Goal: Task Accomplishment & Management: Use online tool/utility

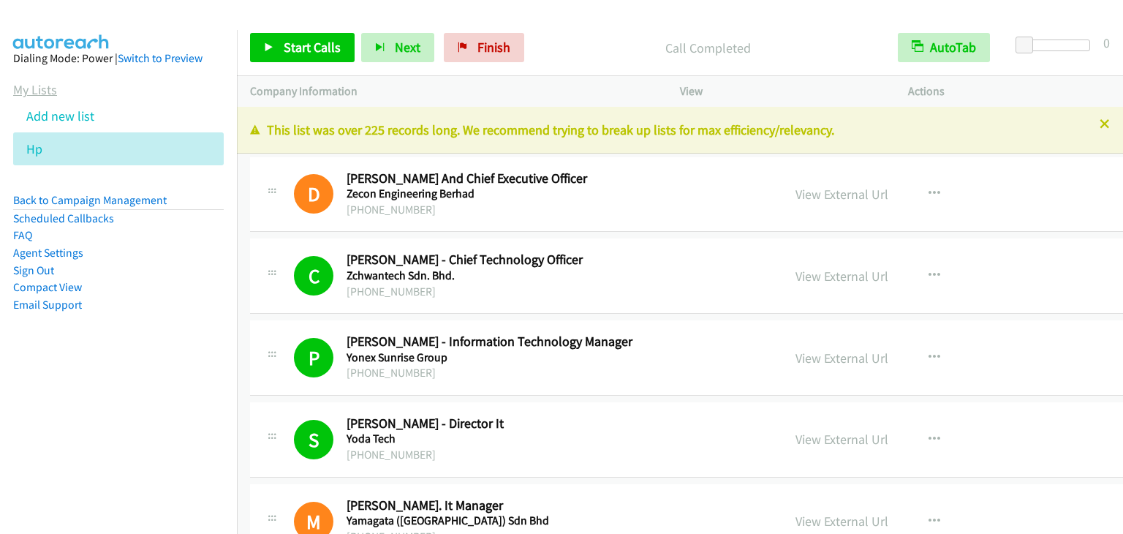
click at [39, 95] on link "My Lists" at bounding box center [35, 89] width 44 height 17
click at [31, 83] on link "My Lists" at bounding box center [35, 89] width 44 height 17
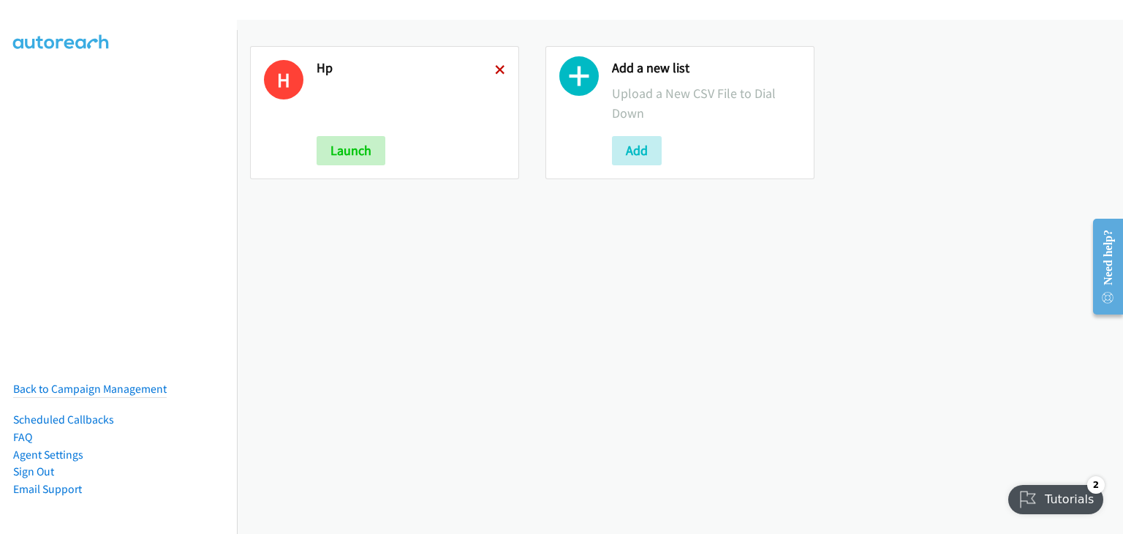
click at [498, 66] on icon at bounding box center [500, 71] width 10 height 10
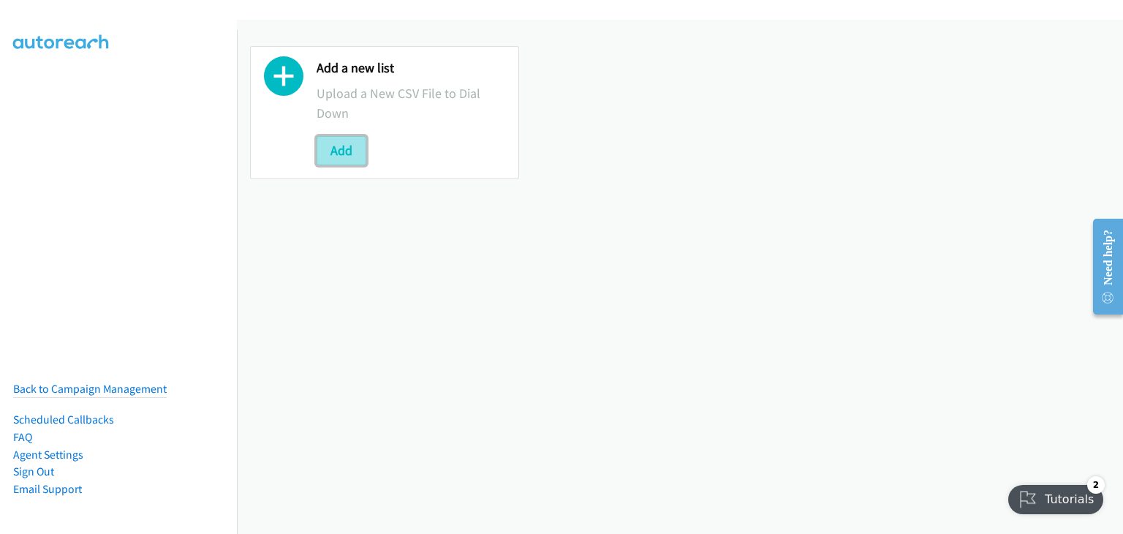
click at [342, 154] on button "Add" at bounding box center [342, 150] width 50 height 29
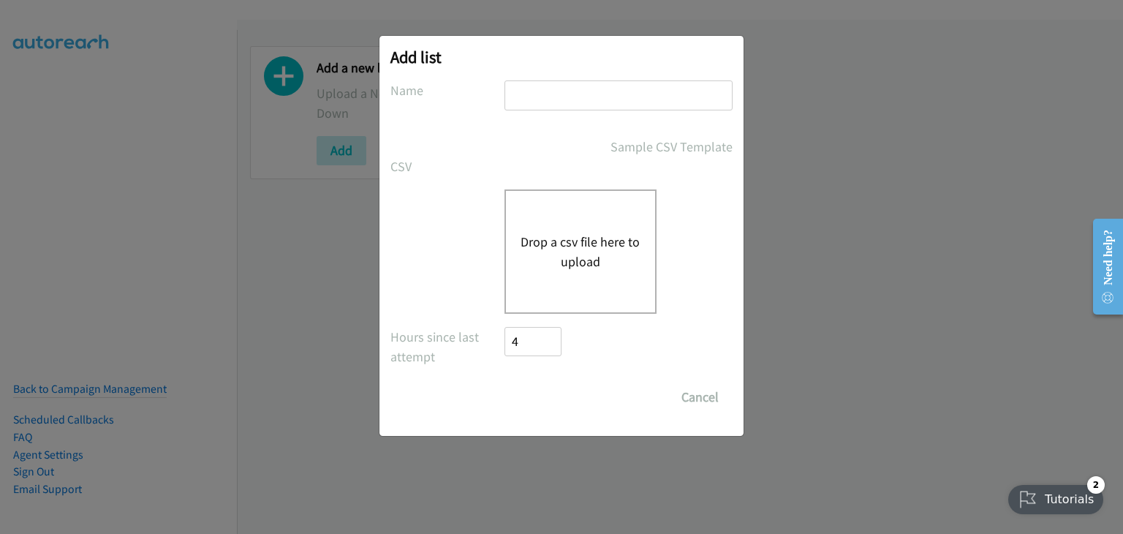
click at [532, 232] on button "Drop a csv file here to upload" at bounding box center [581, 251] width 120 height 39
click at [694, 398] on button "Cancel" at bounding box center [700, 396] width 65 height 29
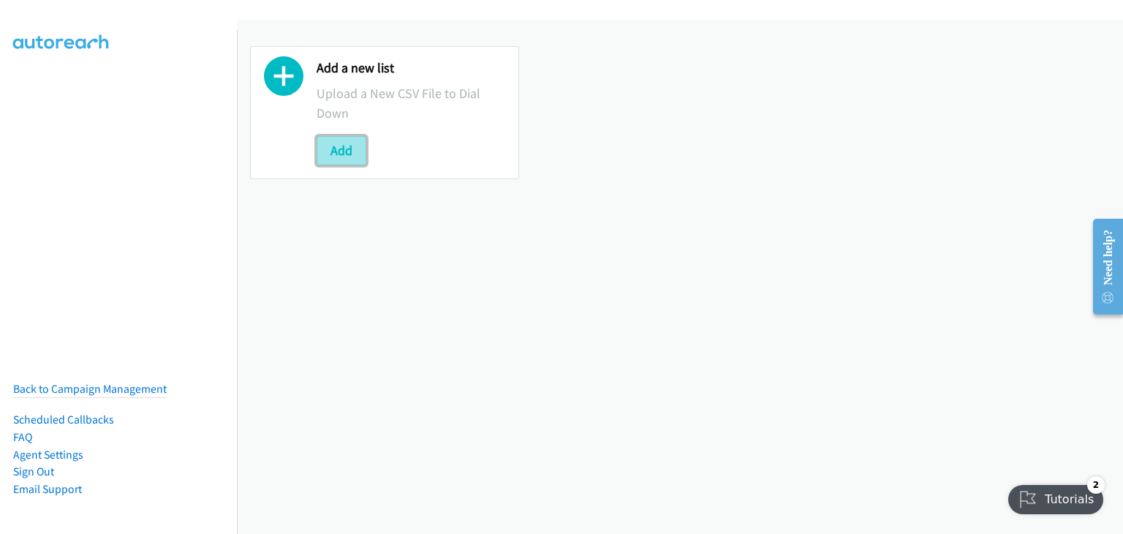
click at [350, 145] on button "Add" at bounding box center [342, 150] width 50 height 29
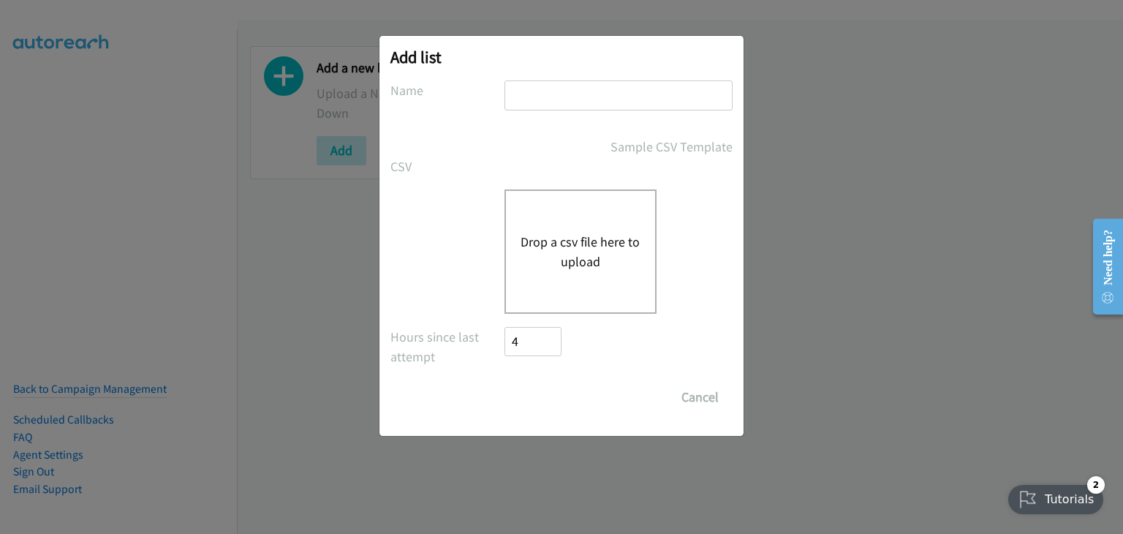
click at [608, 281] on div "Drop a csv file here to upload" at bounding box center [580, 251] width 152 height 124
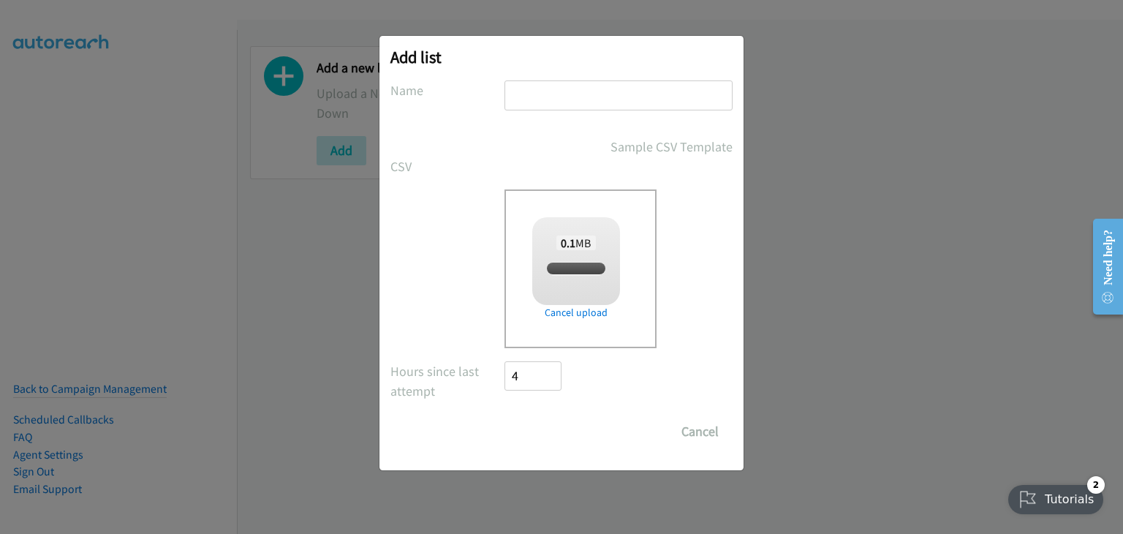
checkbox input "true"
click at [521, 91] on input "text" at bounding box center [618, 95] width 228 height 30
type input "Lenovo"
click at [541, 445] on div "Add list No phone fields were returned for that Report or List View Please uplo…" at bounding box center [561, 253] width 364 height 434
click at [537, 431] on input "Save List" at bounding box center [542, 431] width 77 height 29
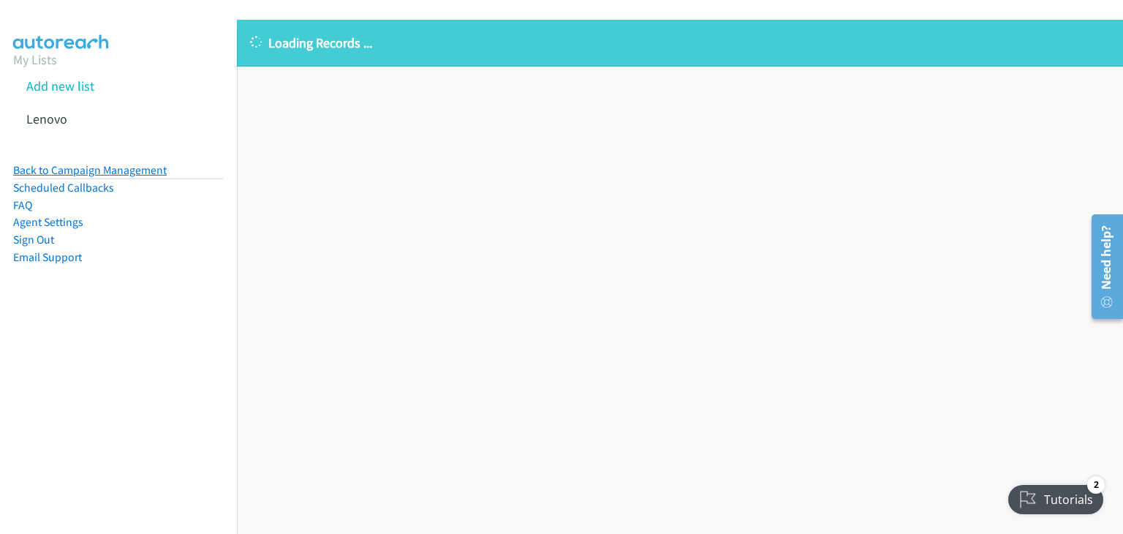
click at [35, 165] on link "Back to Campaign Management" at bounding box center [90, 170] width 154 height 14
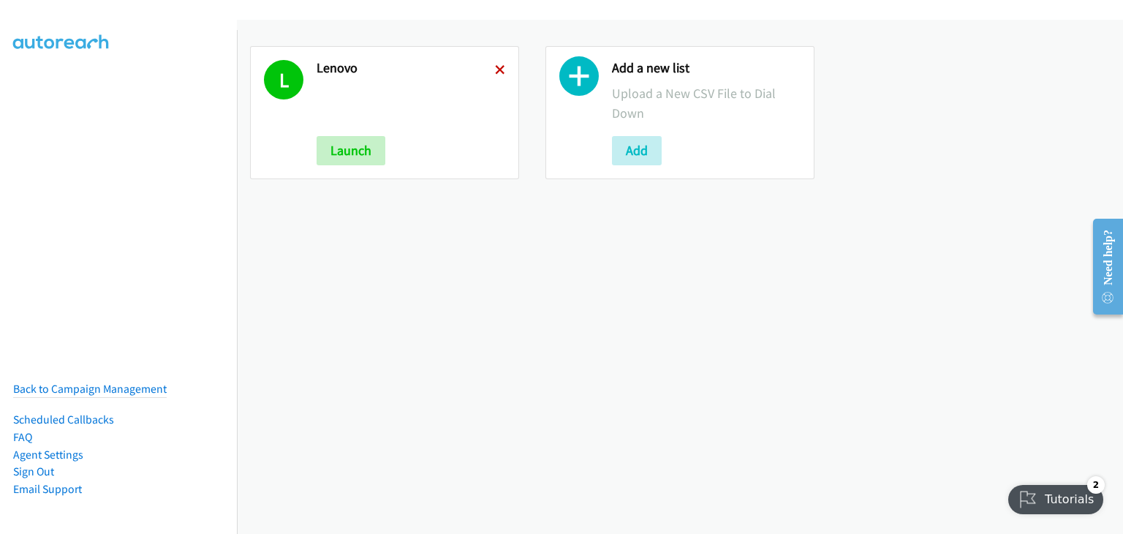
click at [500, 69] on icon at bounding box center [500, 71] width 10 height 10
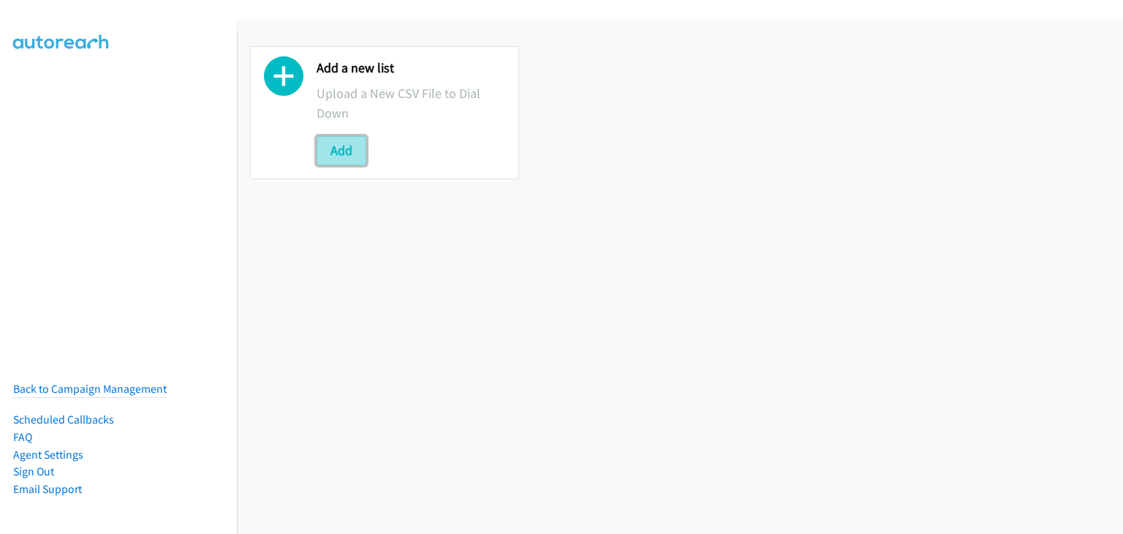
click at [334, 149] on button "Add" at bounding box center [342, 150] width 50 height 29
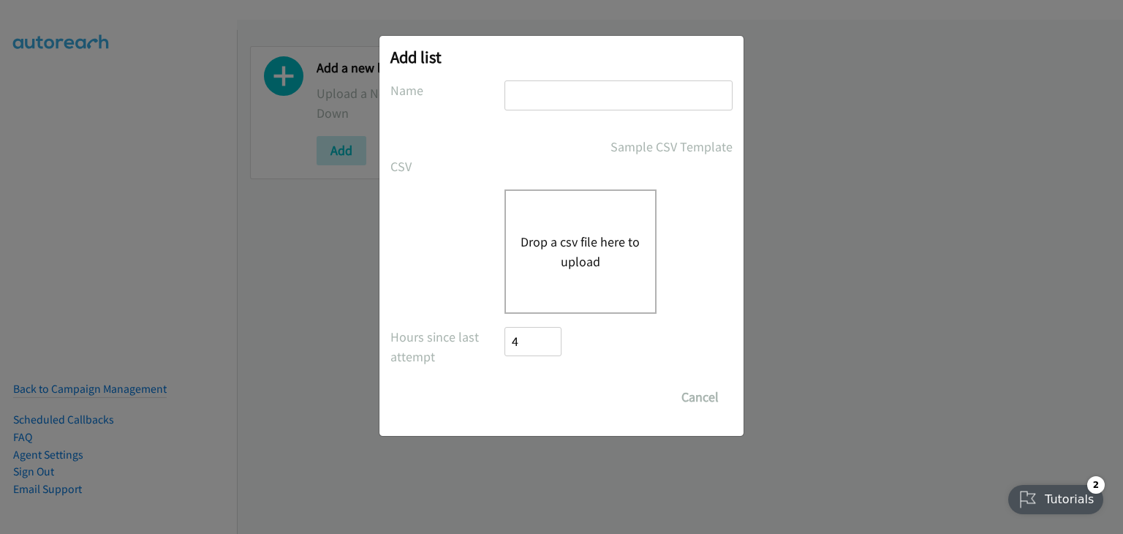
click at [591, 230] on div "Drop a csv file here to upload" at bounding box center [580, 251] width 152 height 124
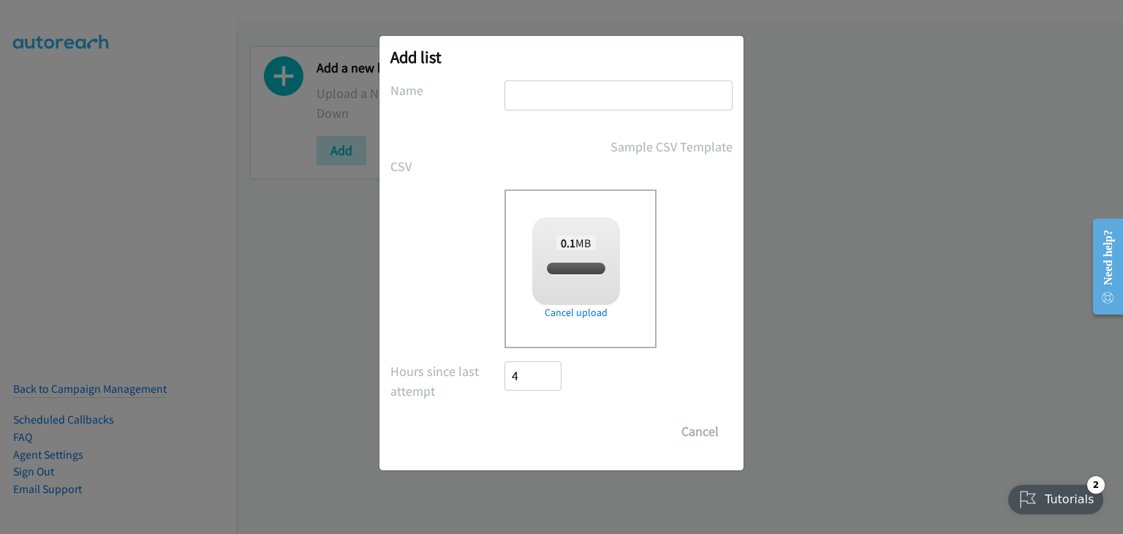
checkbox input "true"
click at [526, 100] on input "text" at bounding box center [618, 95] width 228 height 30
type input "Lenovo"
drag, startPoint x: 458, startPoint y: 265, endPoint x: 558, endPoint y: 465, distance: 223.0
click at [458, 266] on div "Drop a csv file here to upload 0.1 MB split_1.csv Check Error Remove file" at bounding box center [561, 268] width 342 height 159
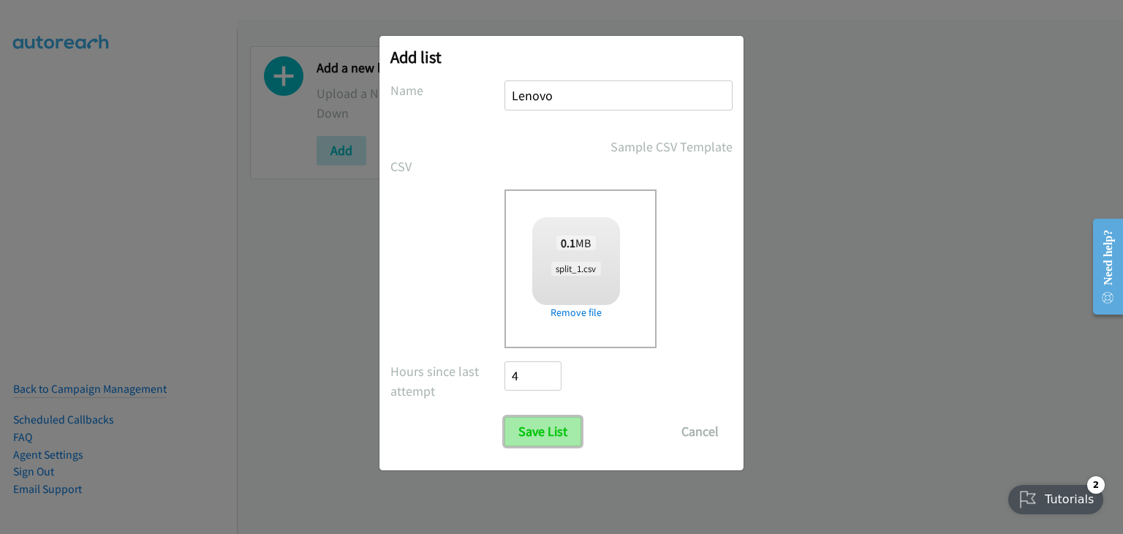
click at [541, 434] on input "Save List" at bounding box center [542, 431] width 77 height 29
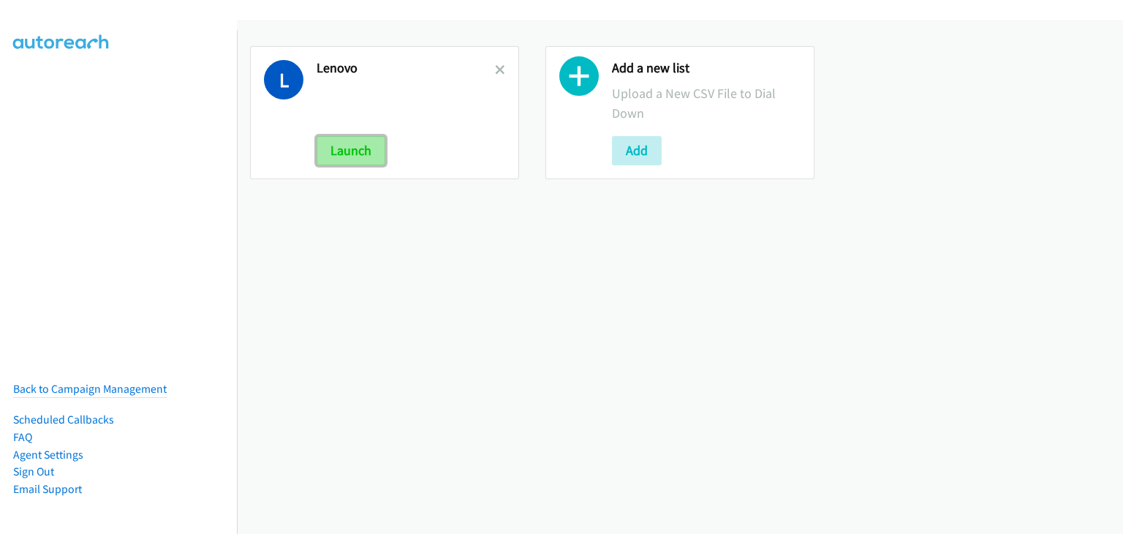
click at [342, 154] on button "Launch" at bounding box center [351, 150] width 69 height 29
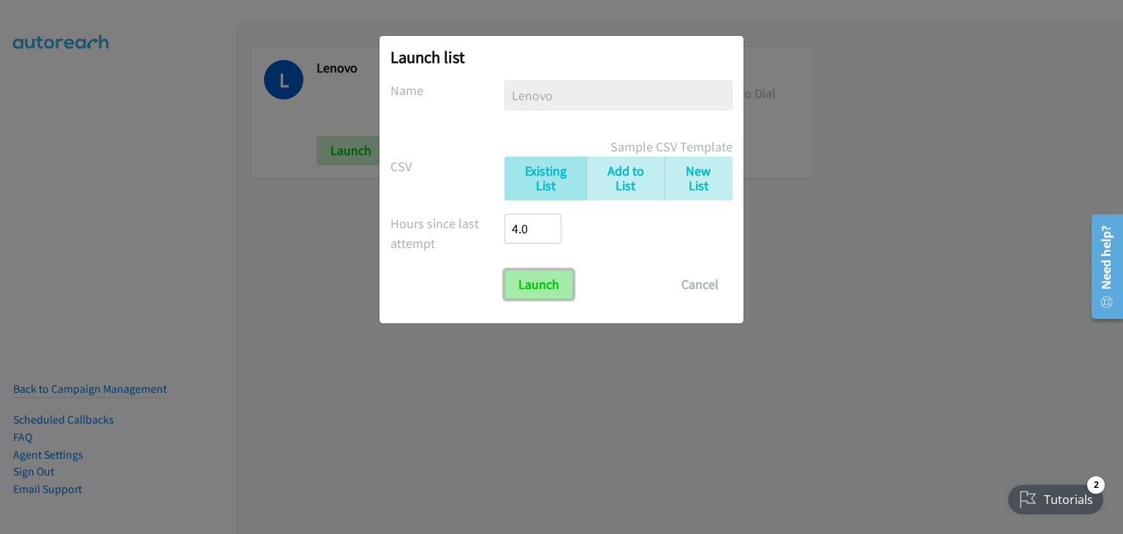
click at [534, 273] on input "Launch" at bounding box center [538, 284] width 69 height 29
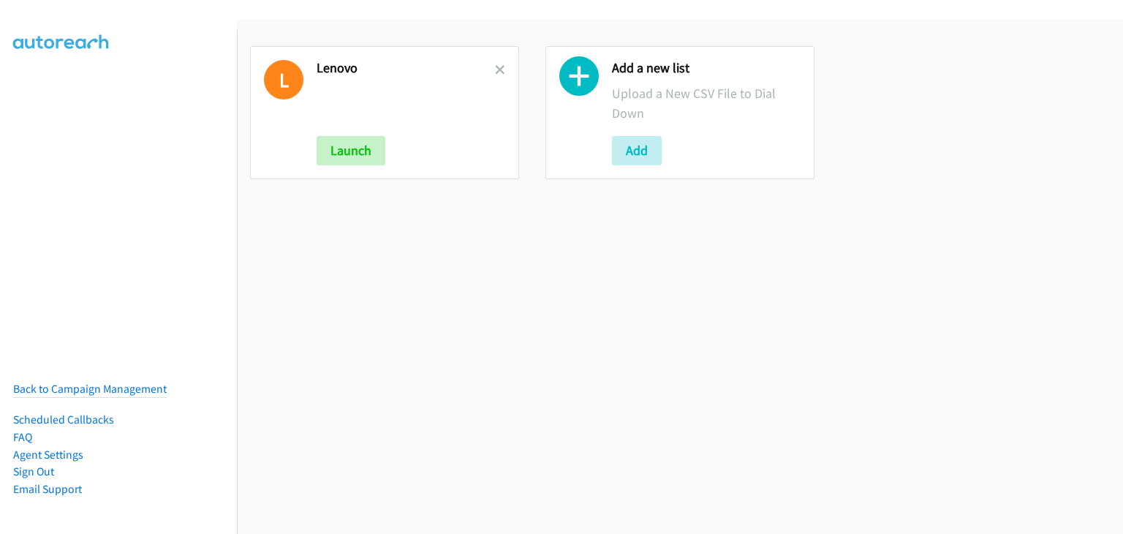
click at [336, 135] on div "Lenovo Launch" at bounding box center [406, 112] width 178 height 105
click at [338, 142] on button "Launch" at bounding box center [351, 150] width 69 height 29
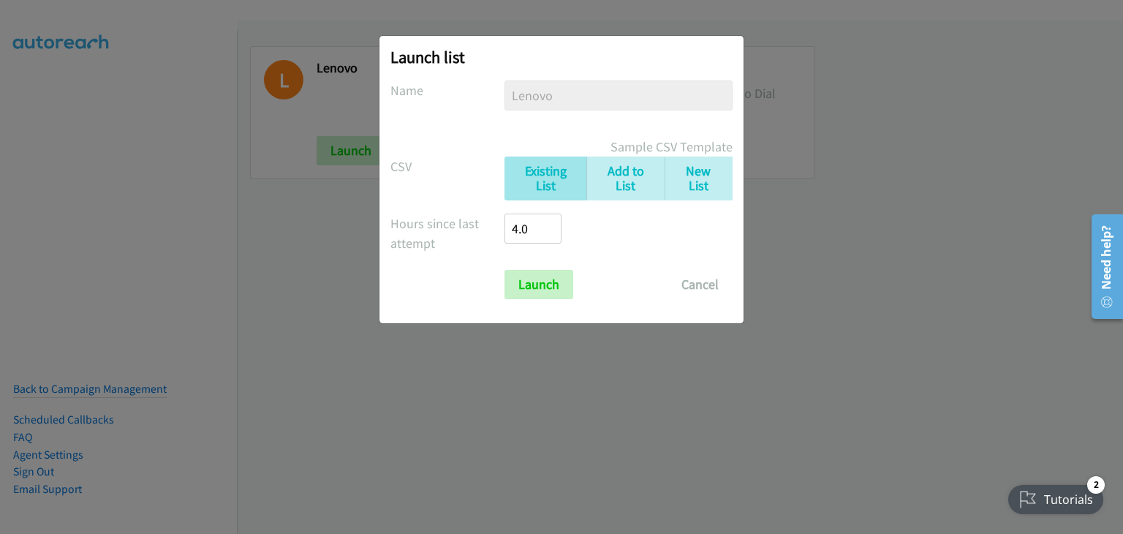
click at [583, 241] on div "Hours since last attempt 4.0" at bounding box center [561, 234] width 342 height 43
click at [553, 285] on input "Launch" at bounding box center [538, 284] width 69 height 29
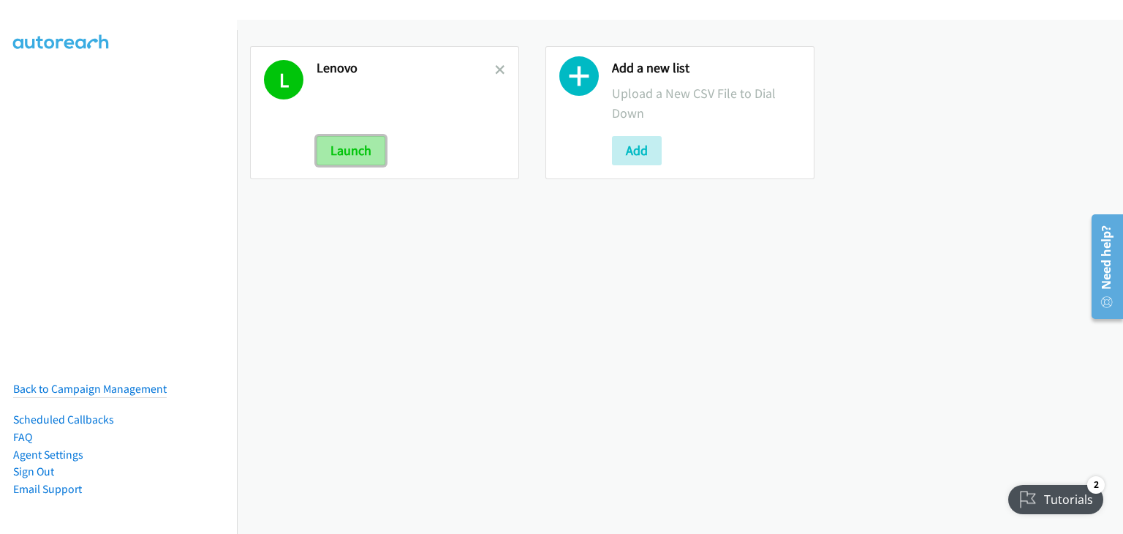
click at [350, 157] on button "Launch" at bounding box center [351, 150] width 69 height 29
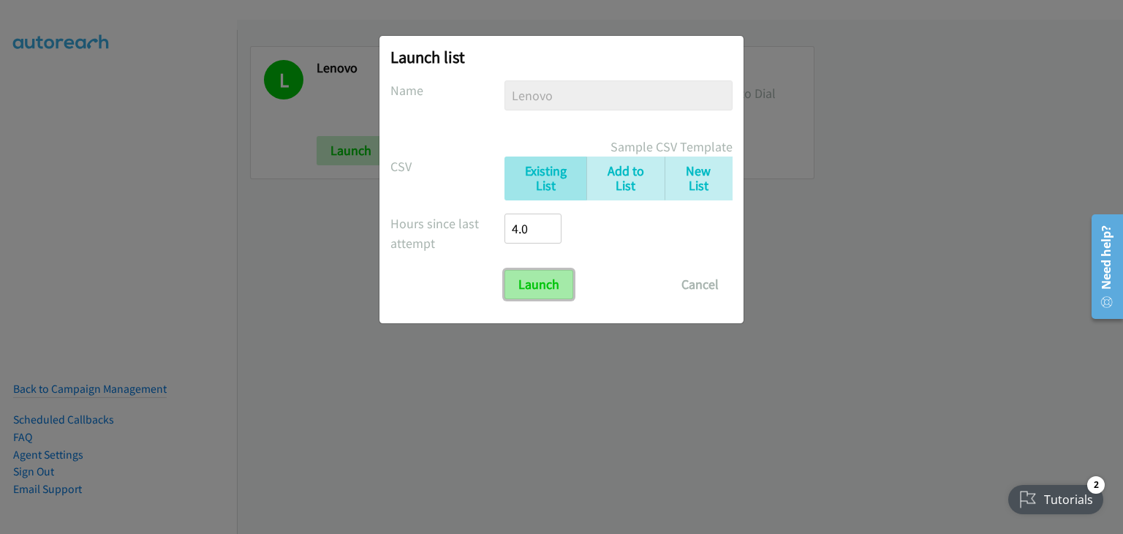
click at [534, 295] on input "Launch" at bounding box center [538, 284] width 69 height 29
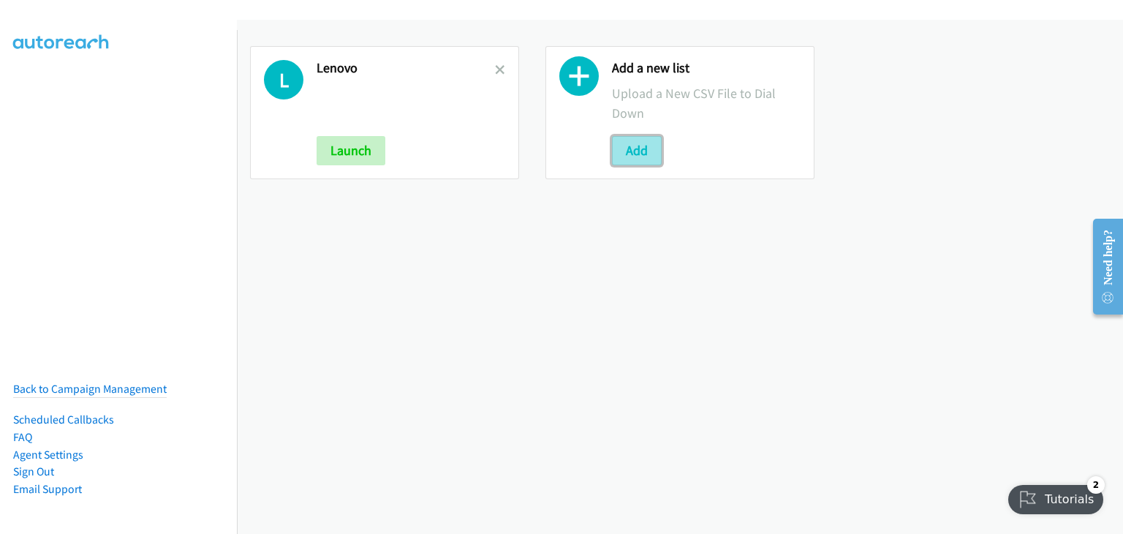
click at [623, 159] on button "Add" at bounding box center [637, 150] width 50 height 29
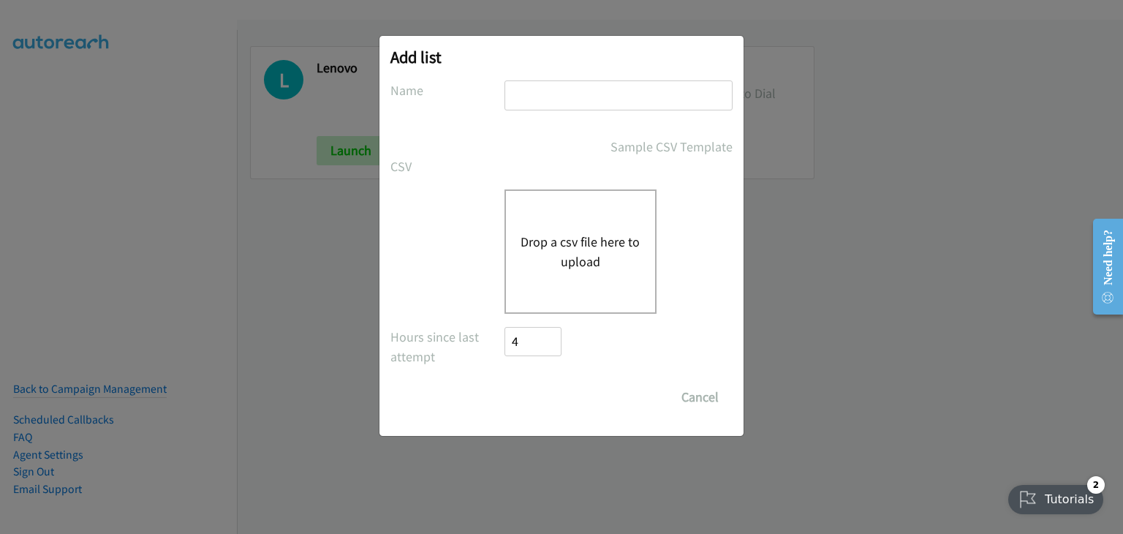
click at [559, 276] on div "Drop a csv file here to upload" at bounding box center [580, 251] width 152 height 124
click at [705, 396] on button "Cancel" at bounding box center [700, 396] width 65 height 29
